Goal: Information Seeking & Learning: Learn about a topic

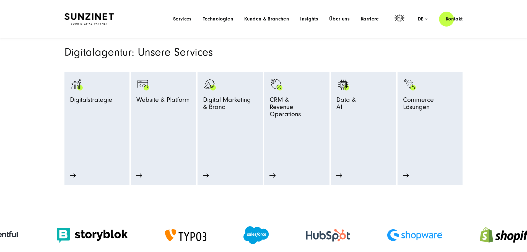
scroll to position [249, 0]
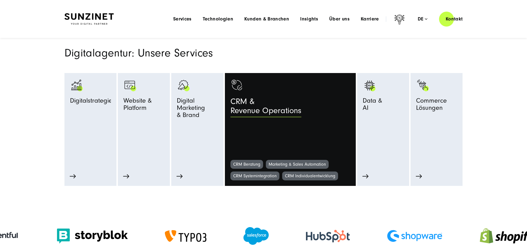
click at [286, 102] on span "CRM & Revenue Operations" at bounding box center [266, 107] width 71 height 21
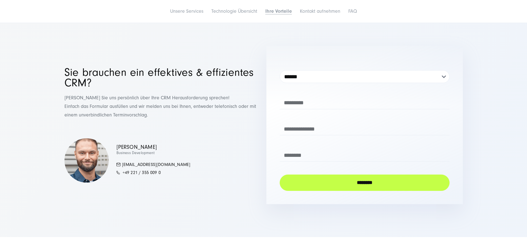
scroll to position [2132, 0]
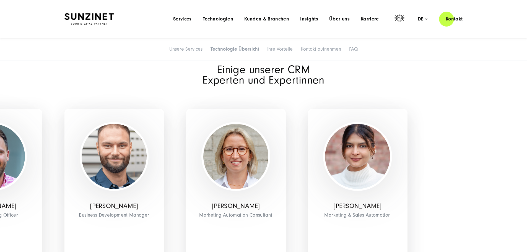
scroll to position [1550, 0]
